Goal: Task Accomplishment & Management: Manage account settings

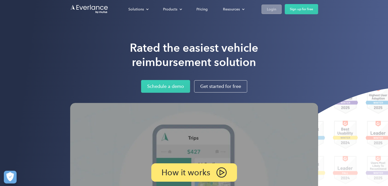
click at [274, 5] on link "Login" at bounding box center [272, 9] width 20 height 9
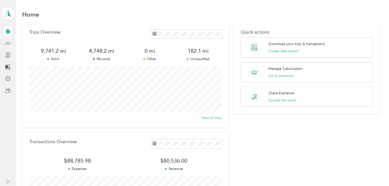
click at [8, 47] on div at bounding box center [8, 43] width 9 height 9
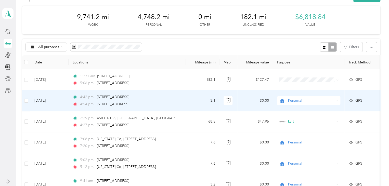
scroll to position [26, 0]
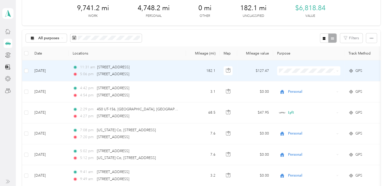
click at [306, 98] on span "Lyft" at bounding box center [313, 96] width 47 height 5
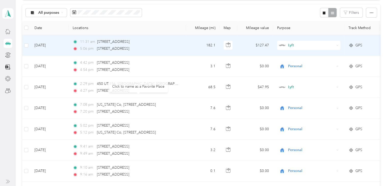
scroll to position [0, 0]
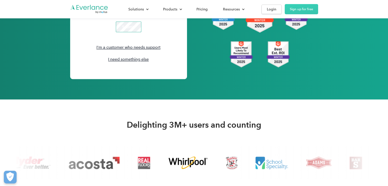
scroll to position [842, 0]
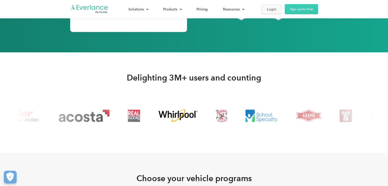
click at [264, 11] on link "Login" at bounding box center [272, 9] width 20 height 9
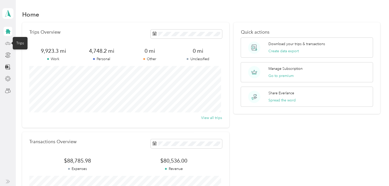
click at [9, 42] on icon at bounding box center [7, 43] width 5 height 2
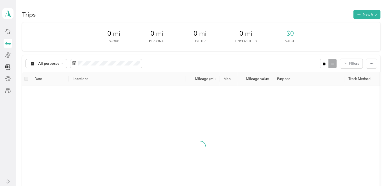
click at [7, 53] on icon at bounding box center [8, 55] width 6 height 6
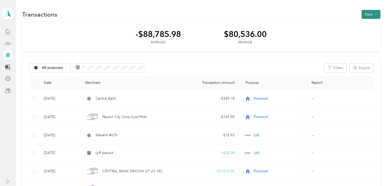
click at [368, 14] on button "New" at bounding box center [371, 14] width 19 height 9
click at [368, 25] on span "Expense" at bounding box center [369, 23] width 14 height 5
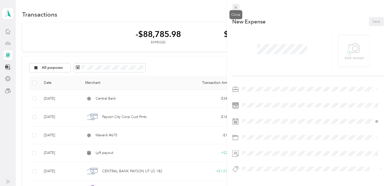
click at [236, 8] on icon at bounding box center [236, 7] width 3 height 3
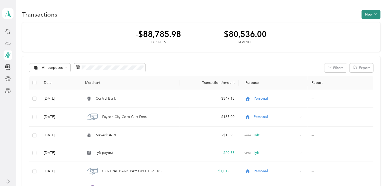
click at [363, 17] on button "New" at bounding box center [371, 14] width 19 height 9
click at [366, 31] on span "Revenue" at bounding box center [369, 32] width 14 height 5
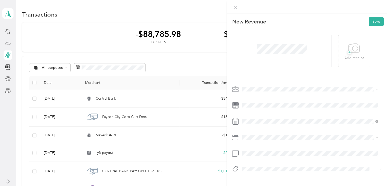
click at [253, 114] on div "Lyft" at bounding box center [310, 115] width 132 height 5
click at [273, 103] on span at bounding box center [312, 105] width 143 height 8
click at [252, 52] on div "Oct 2025" at bounding box center [273, 51] width 64 height 5
click at [265, 71] on div "30" at bounding box center [266, 69] width 7 height 6
click at [369, 22] on button "Save" at bounding box center [376, 21] width 15 height 9
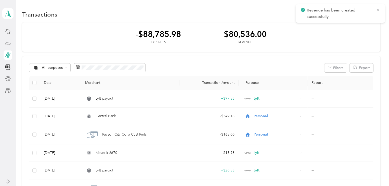
click at [377, 10] on icon at bounding box center [378, 10] width 4 height 5
